Goal: Task Accomplishment & Management: Manage account settings

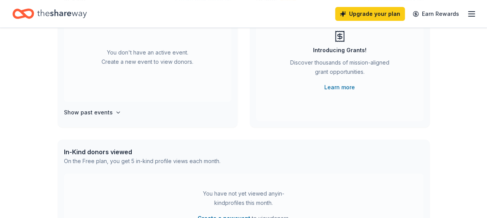
scroll to position [116, 0]
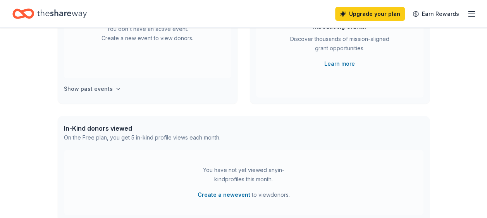
click at [108, 88] on h4 "Show past events" at bounding box center [88, 88] width 49 height 9
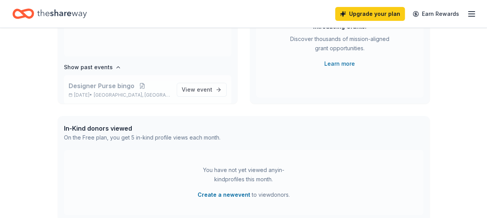
scroll to position [29, 0]
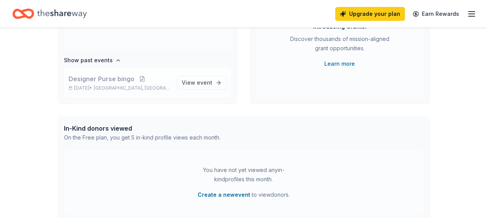
click at [103, 81] on span "Designer Purse bingo" at bounding box center [102, 78] width 66 height 9
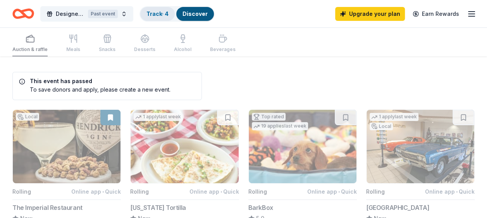
click at [158, 12] on link "Track · 4" at bounding box center [157, 13] width 22 height 7
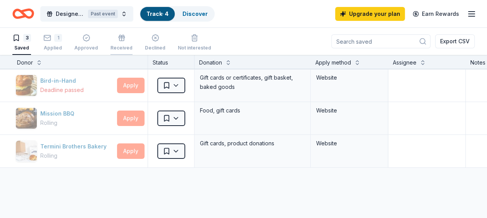
click at [119, 41] on icon "button" at bounding box center [121, 39] width 5 height 3
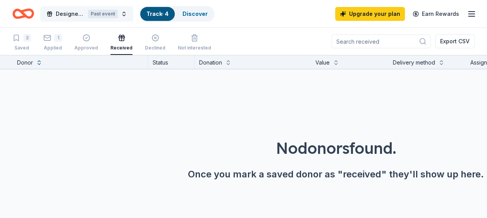
click at [67, 11] on span "Designer Purse bingo" at bounding box center [70, 13] width 29 height 9
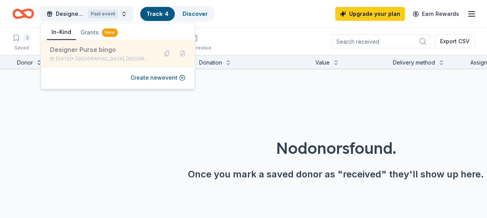
click at [66, 51] on div "Designer Purse bingo" at bounding box center [100, 49] width 101 height 9
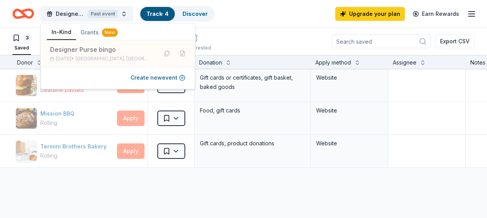
click at [245, 38] on div "3 Saved 1 Applied Approved Received Declined Not interested Export CSV" at bounding box center [243, 41] width 462 height 27
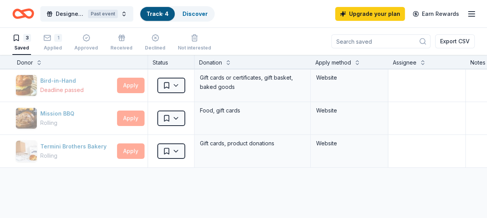
click at [472, 14] on line "button" at bounding box center [471, 14] width 6 height 0
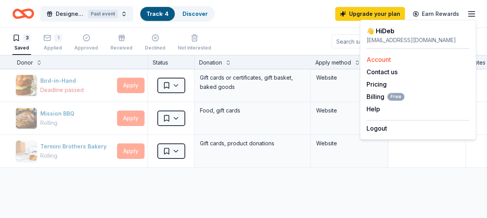
click at [378, 59] on link "Account" at bounding box center [378, 60] width 24 height 8
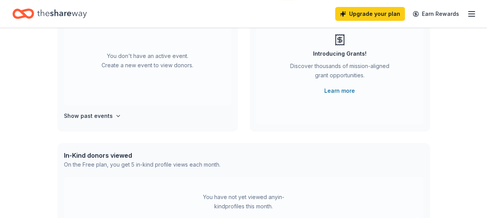
scroll to position [77, 0]
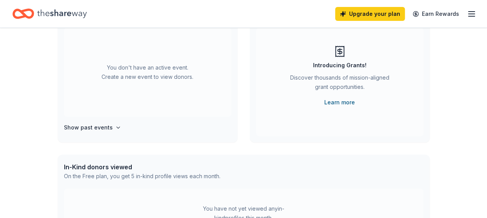
click at [337, 102] on link "Learn more" at bounding box center [339, 102] width 31 height 9
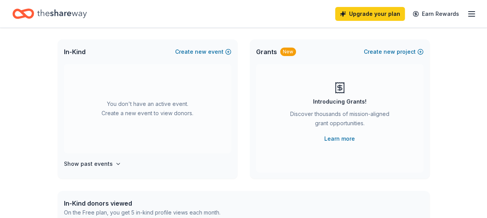
scroll to position [0, 0]
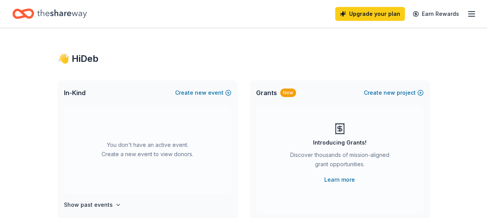
click at [474, 16] on line "button" at bounding box center [471, 16] width 6 height 0
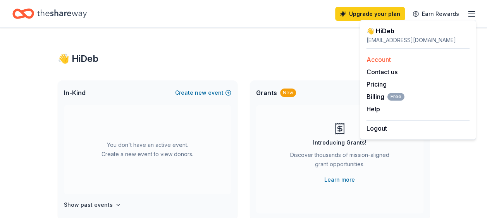
click at [376, 59] on link "Account" at bounding box center [378, 60] width 24 height 8
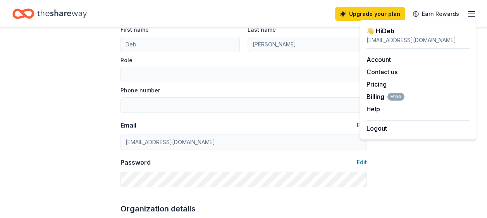
scroll to position [77, 0]
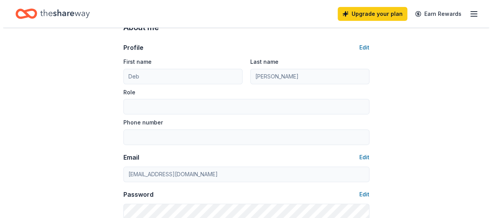
scroll to position [0, 0]
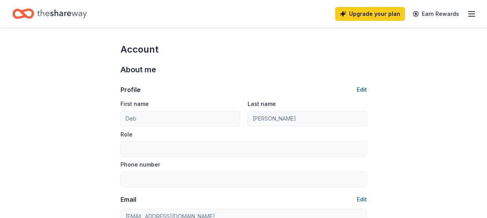
click at [362, 91] on button "Edit" at bounding box center [362, 89] width 10 height 9
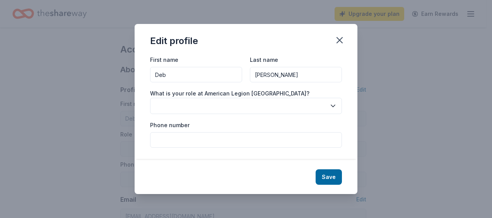
click at [258, 106] on button "button" at bounding box center [246, 106] width 192 height 16
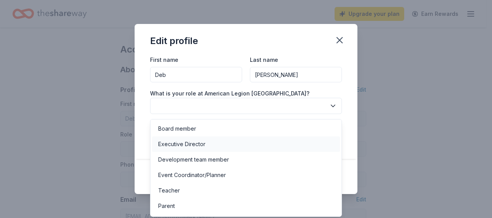
scroll to position [29, 0]
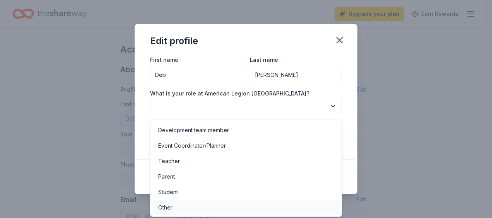
click at [198, 208] on div "Other" at bounding box center [246, 207] width 188 height 15
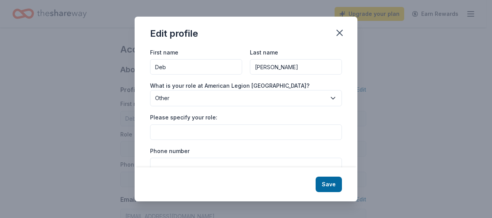
click at [192, 132] on input "Please specify your role:" at bounding box center [246, 132] width 192 height 15
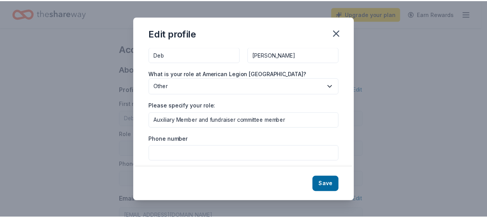
scroll to position [18, 0]
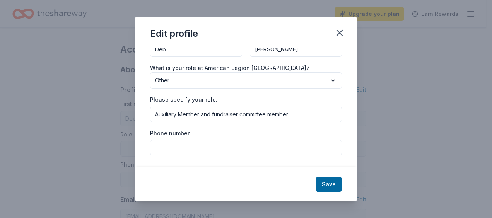
type input "Auxiliary Member and fundraiser committee member"
click at [177, 151] on input "Phone number" at bounding box center [246, 147] width 192 height 15
click at [162, 149] on input "7173719910" at bounding box center [246, 147] width 192 height 15
click at [176, 149] on input "717-3719910" at bounding box center [246, 147] width 192 height 15
type input "717-371-9910"
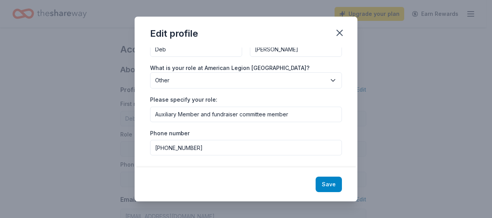
click at [324, 182] on button "Save" at bounding box center [329, 184] width 26 height 15
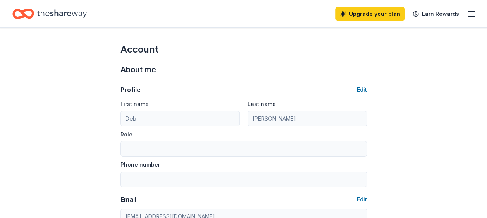
type input "Auxiliary Member and fundraiser committee member"
type input "717-371-9910"
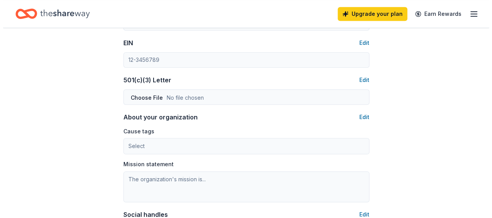
scroll to position [387, 0]
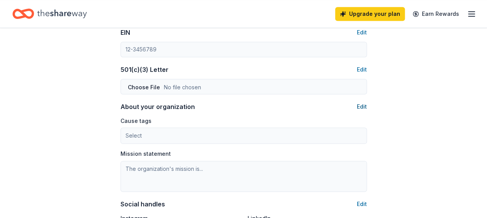
click at [357, 103] on button "Edit" at bounding box center [362, 106] width 10 height 9
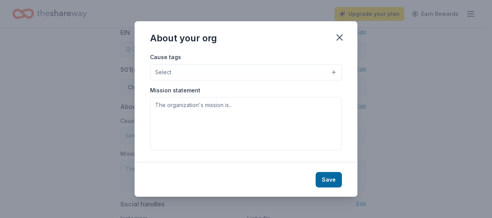
click at [199, 70] on button "Select" at bounding box center [246, 72] width 192 height 16
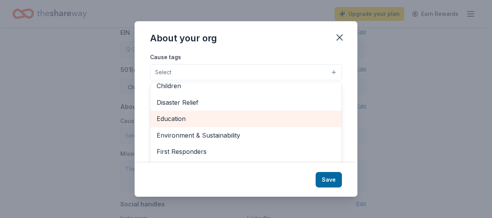
scroll to position [77, 0]
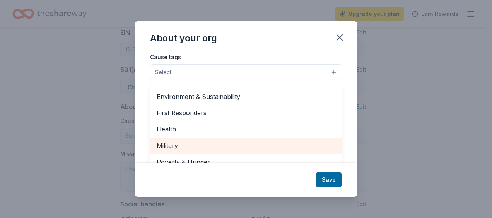
click at [245, 146] on span "Military" at bounding box center [246, 146] width 179 height 10
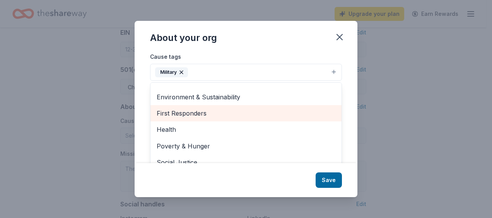
click at [228, 110] on span "First Responders" at bounding box center [246, 113] width 179 height 10
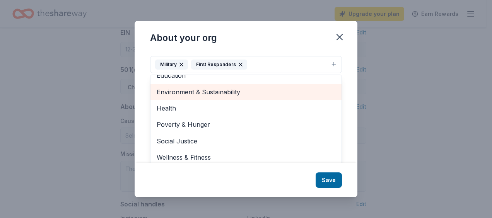
scroll to position [12, 0]
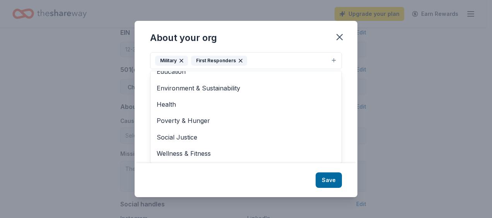
click at [326, 177] on div "About your org Cause tags Military First Responders Animals Art & Culture Child…" at bounding box center [246, 109] width 223 height 177
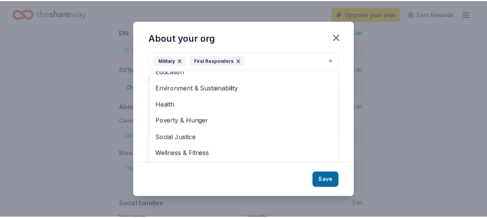
scroll to position [0, 0]
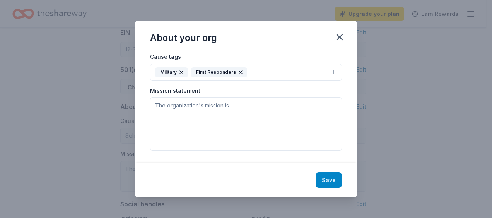
click at [324, 177] on button "Save" at bounding box center [329, 180] width 26 height 15
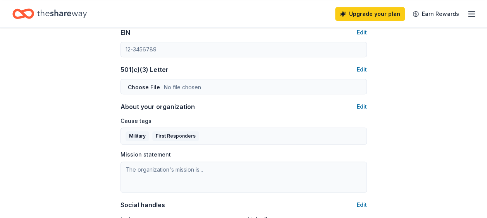
click at [184, 106] on div "About your organization" at bounding box center [157, 106] width 74 height 9
click at [228, 108] on div "About your organization Edit" at bounding box center [243, 106] width 246 height 9
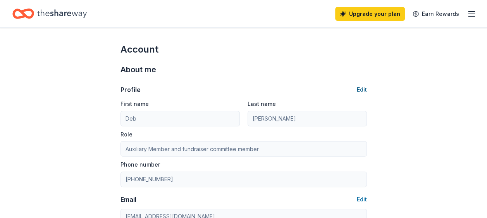
click at [359, 89] on button "Edit" at bounding box center [362, 89] width 10 height 9
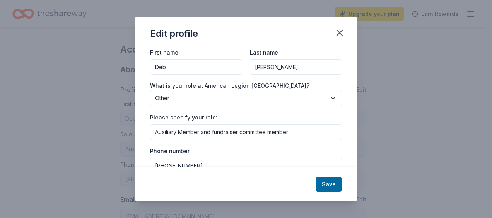
click at [251, 68] on input "Delp" at bounding box center [296, 66] width 92 height 15
type input "Rowland-Delp"
click at [331, 181] on button "Save" at bounding box center [329, 184] width 26 height 15
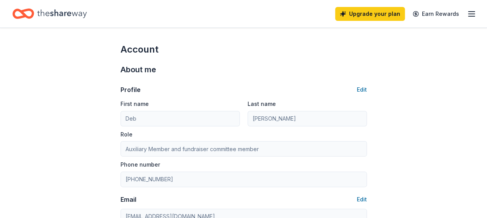
type input "Rowland-Delp"
click at [60, 15] on icon "Home" at bounding box center [62, 13] width 50 height 9
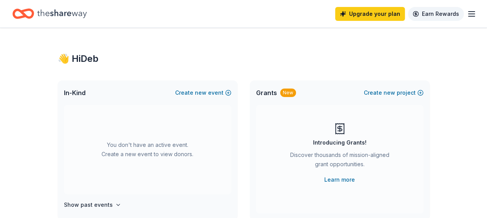
click at [442, 12] on link "Earn Rewards" at bounding box center [436, 14] width 56 height 14
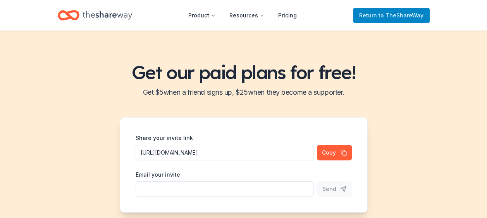
click at [388, 16] on span "to TheShareWay" at bounding box center [400, 15] width 45 height 7
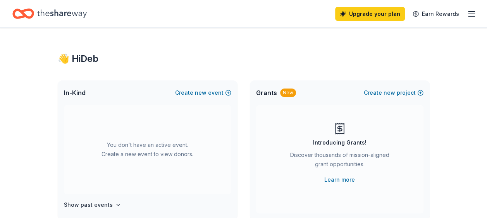
click at [472, 14] on line "button" at bounding box center [471, 14] width 6 height 0
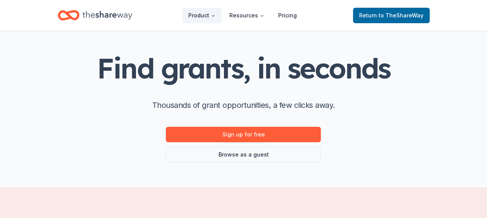
scroll to position [39, 0]
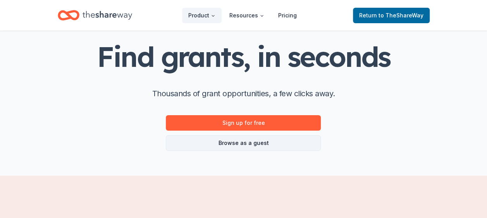
click at [248, 143] on link "Browse as a guest" at bounding box center [243, 143] width 155 height 15
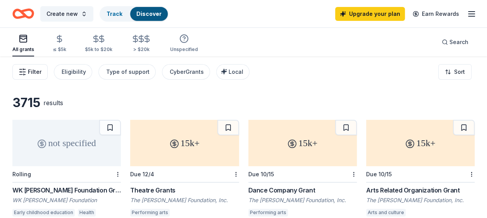
click at [30, 72] on span "Filter" at bounding box center [35, 71] width 14 height 9
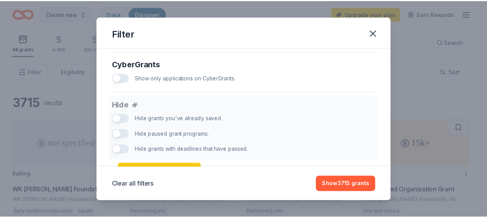
scroll to position [545, 0]
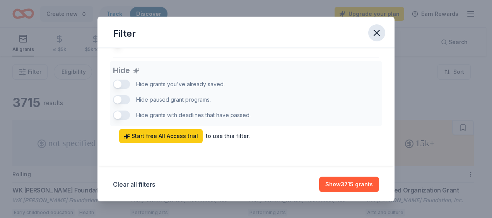
click at [374, 32] on icon "button" at bounding box center [377, 32] width 11 height 11
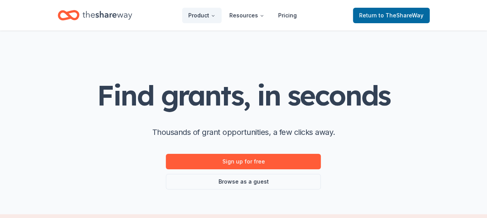
scroll to position [39, 0]
